Goal: Information Seeking & Learning: Learn about a topic

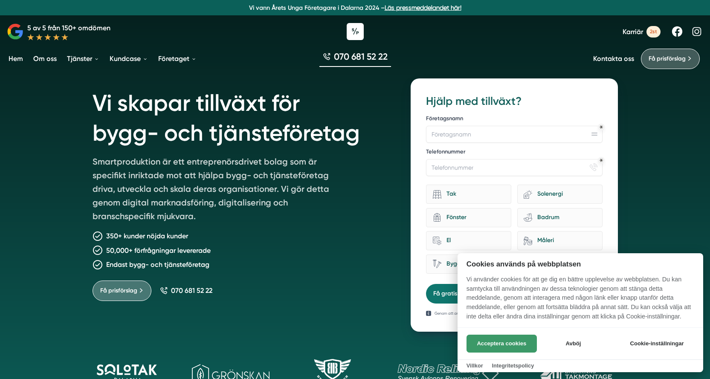
click at [514, 262] on button "Acceptera cookies" at bounding box center [502, 344] width 70 height 18
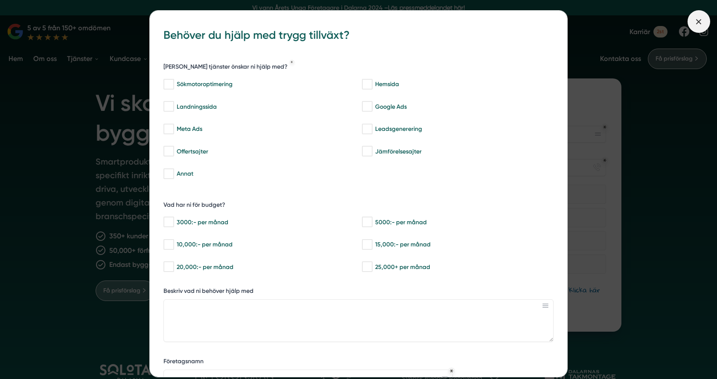
click at [547, 18] on icon at bounding box center [698, 21] width 9 height 9
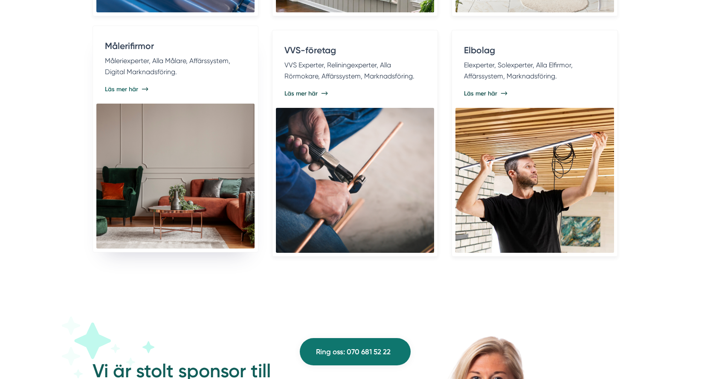
scroll to position [1991, 0]
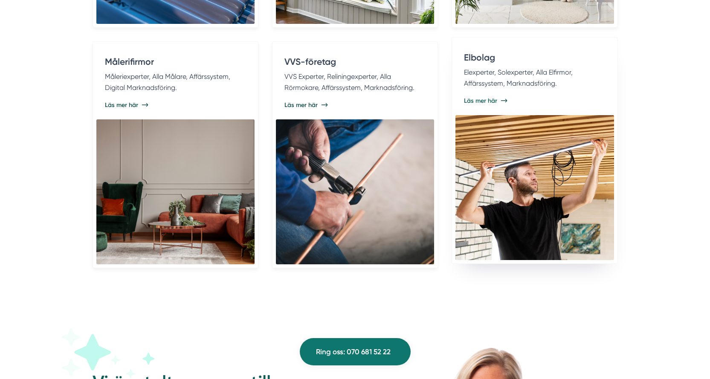
click at [483, 100] on span "Läs mer här" at bounding box center [480, 100] width 33 height 9
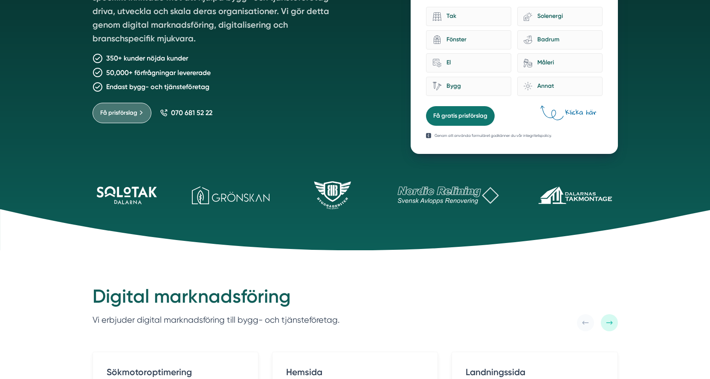
scroll to position [0, 0]
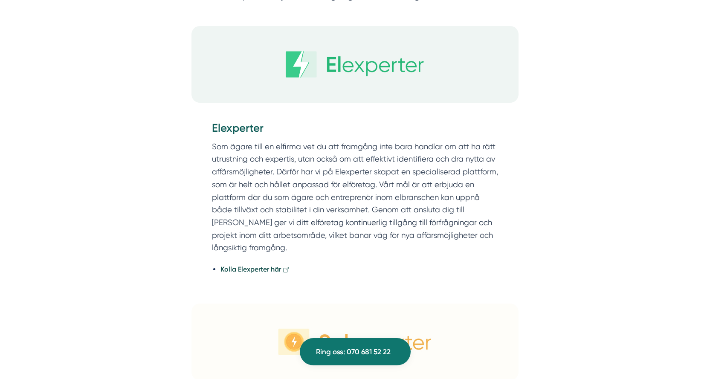
scroll to position [3733, 0]
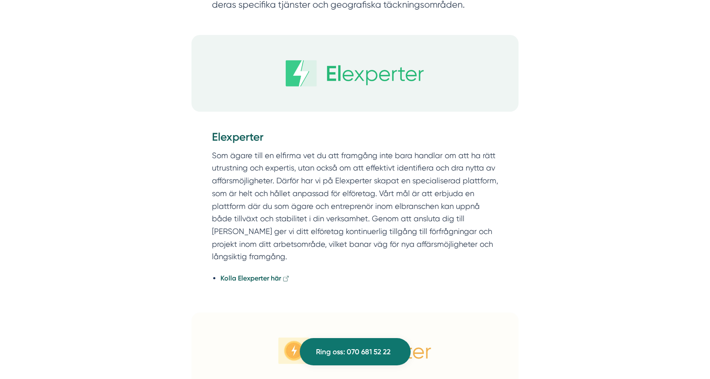
click at [262, 274] on strong "Kolla Elexperter här" at bounding box center [251, 278] width 61 height 8
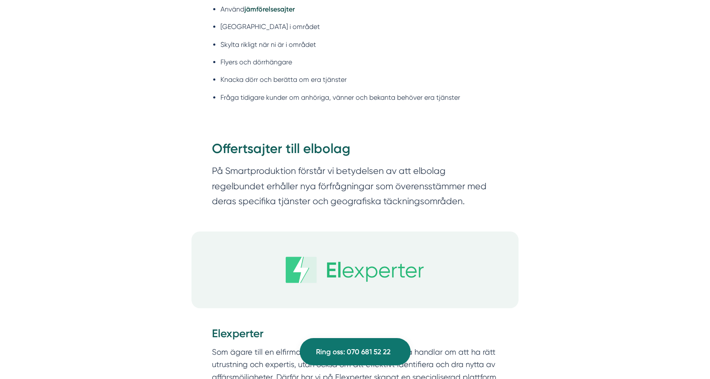
scroll to position [3470, 0]
